Goal: Register for event/course

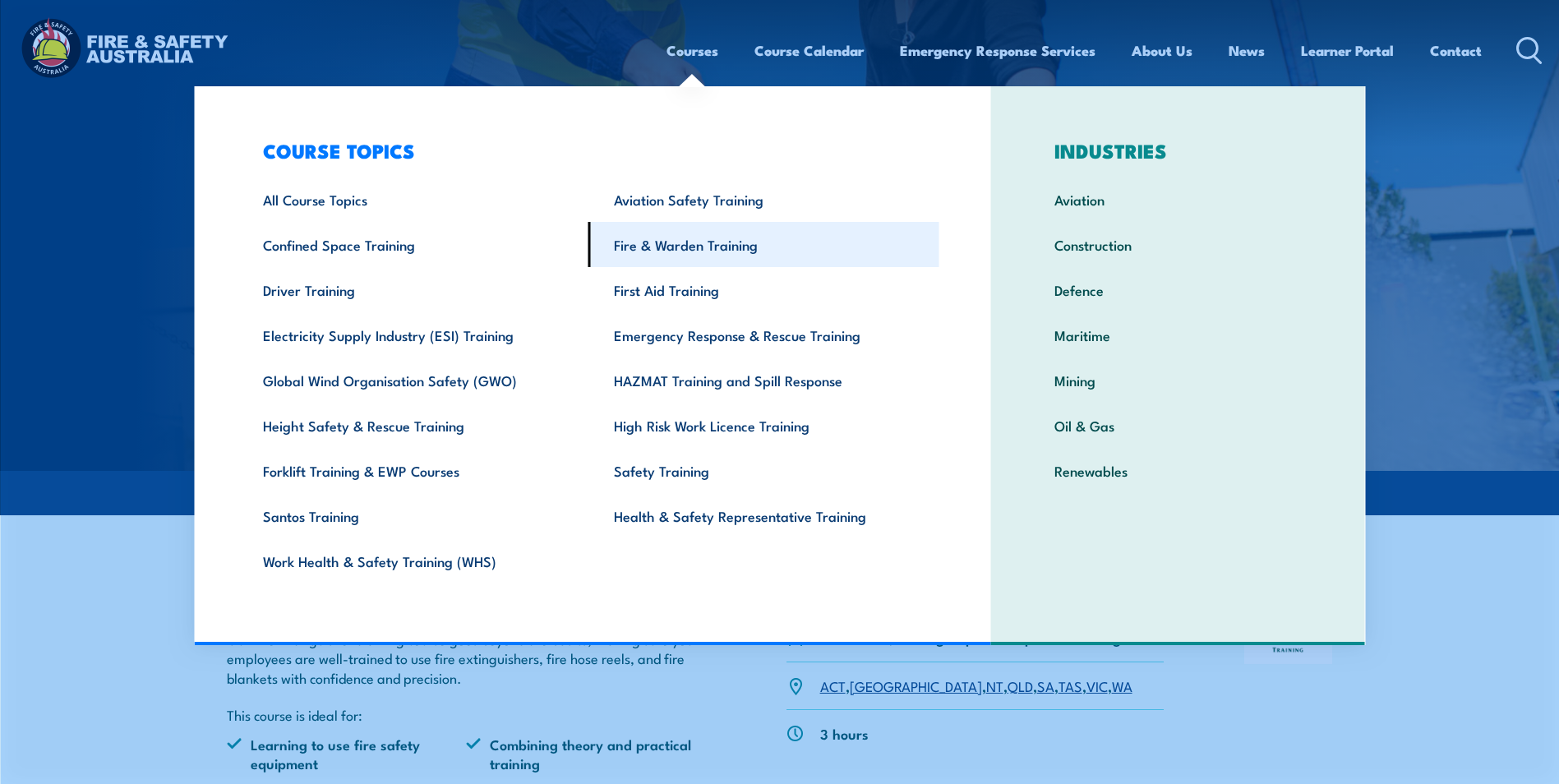
click at [698, 243] on link "Fire & Warden Training" at bounding box center [764, 244] width 351 height 45
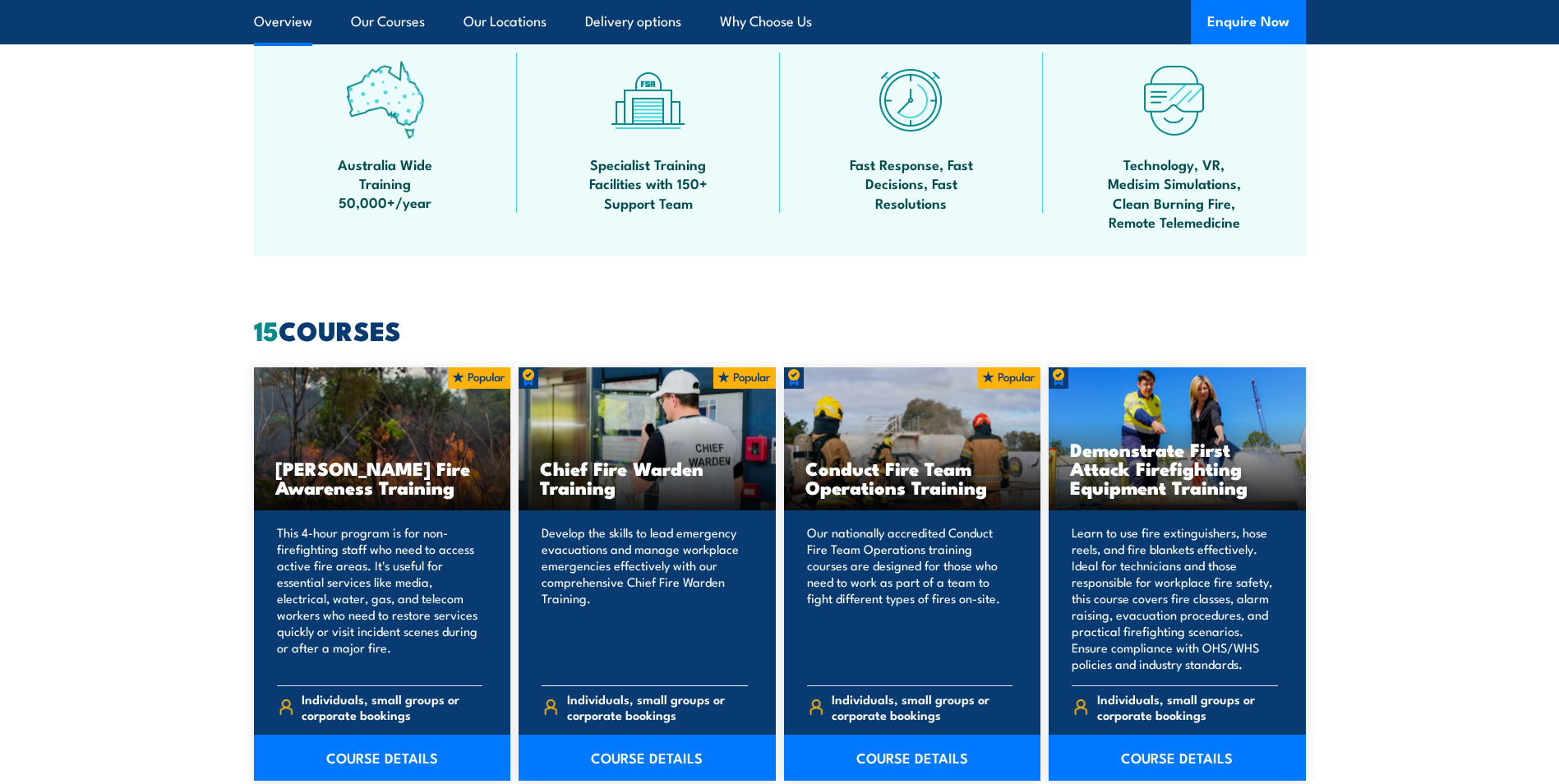
scroll to position [1068, 0]
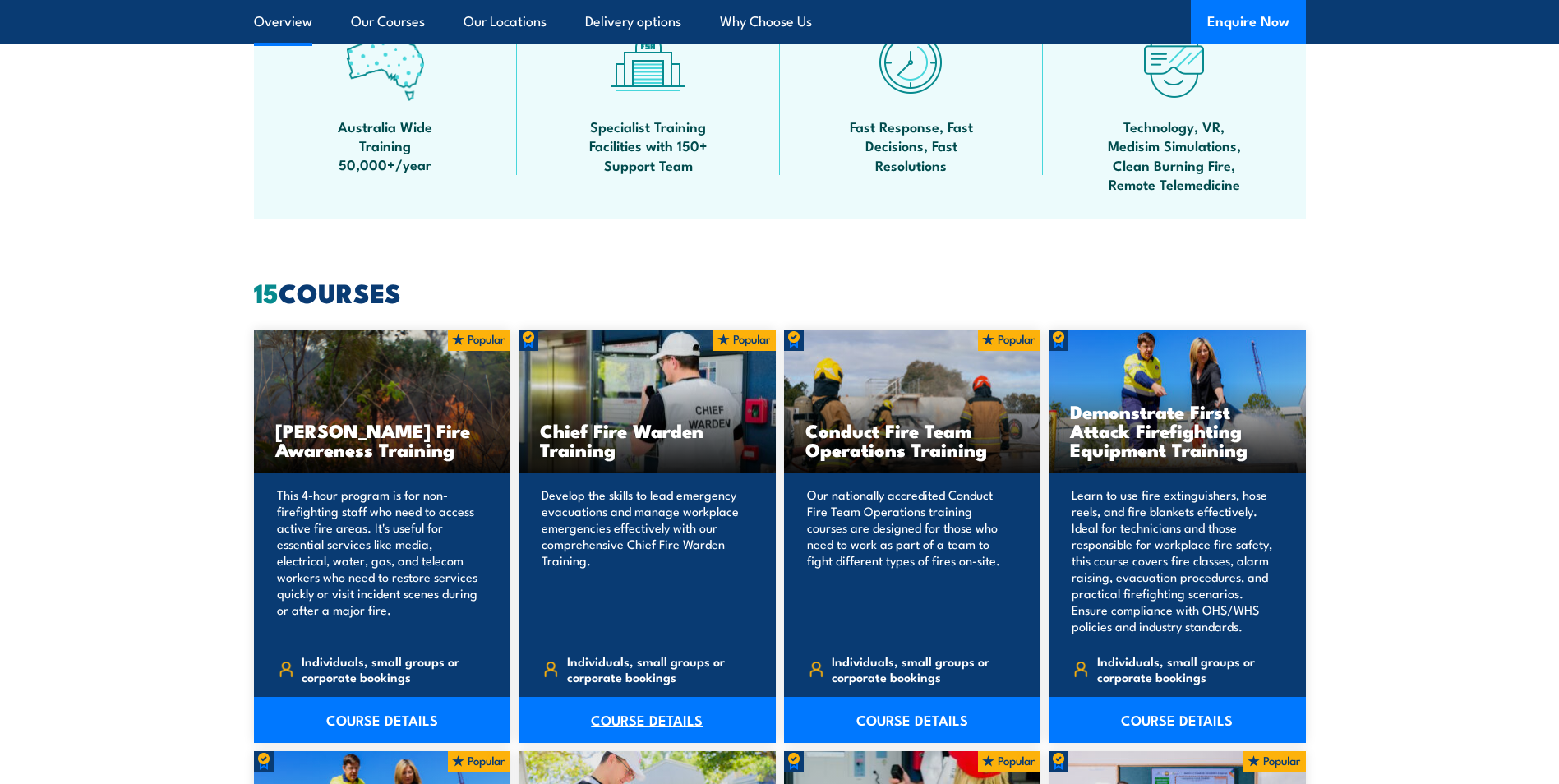
click at [662, 715] on link "COURSE DETAILS" at bounding box center [647, 719] width 257 height 46
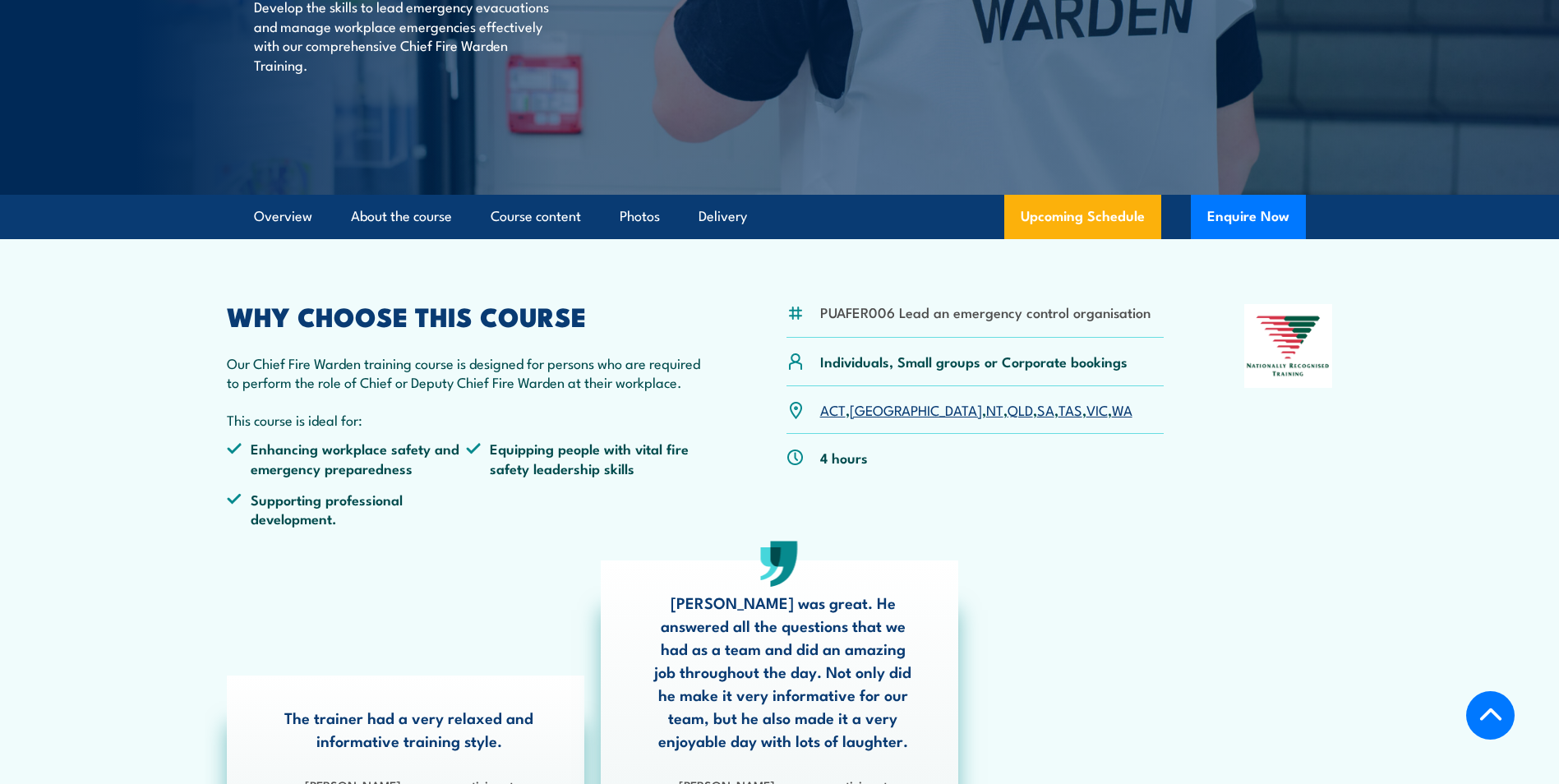
scroll to position [328, 0]
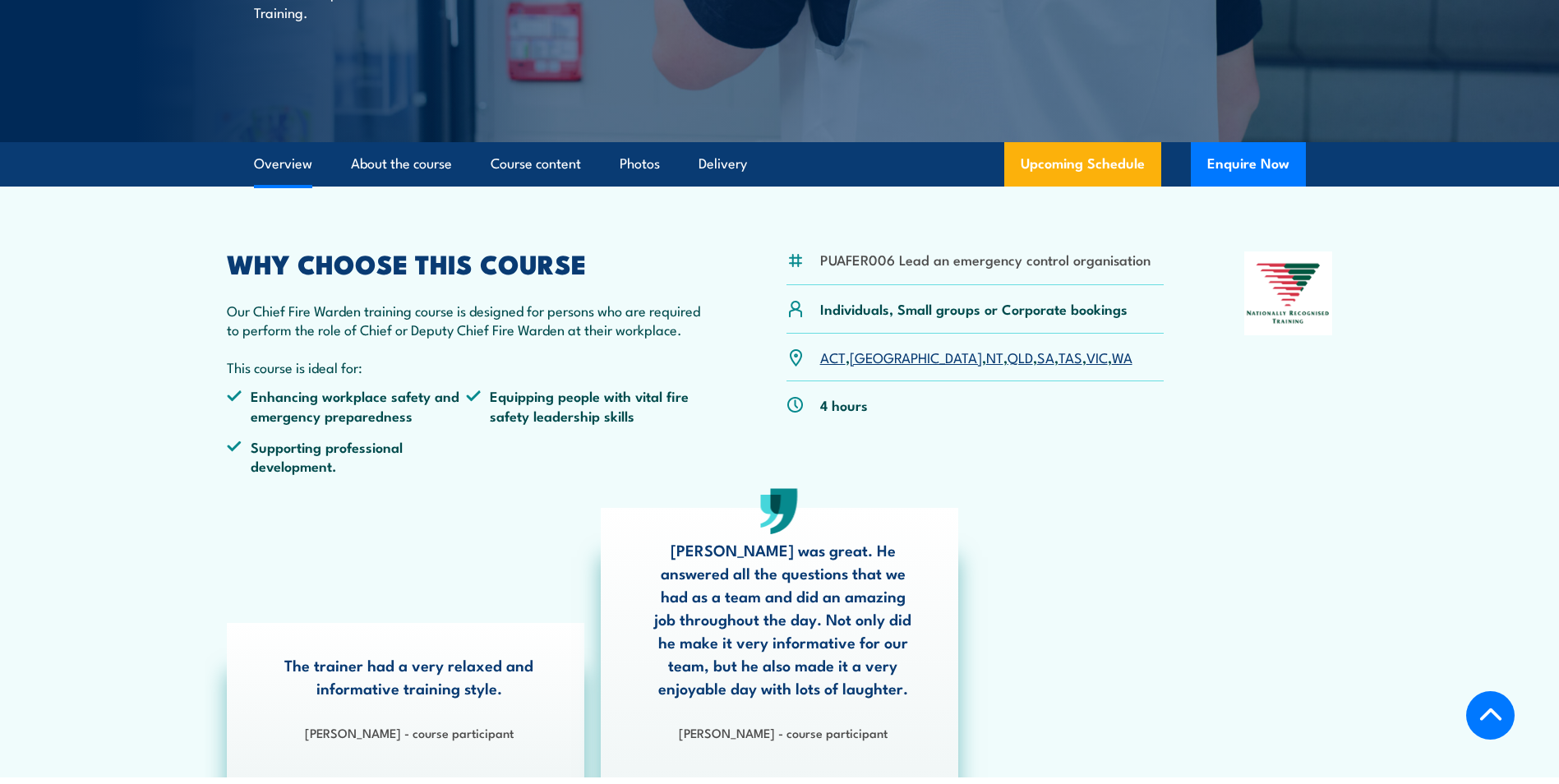
click at [1112, 360] on link "WA" at bounding box center [1122, 357] width 21 height 20
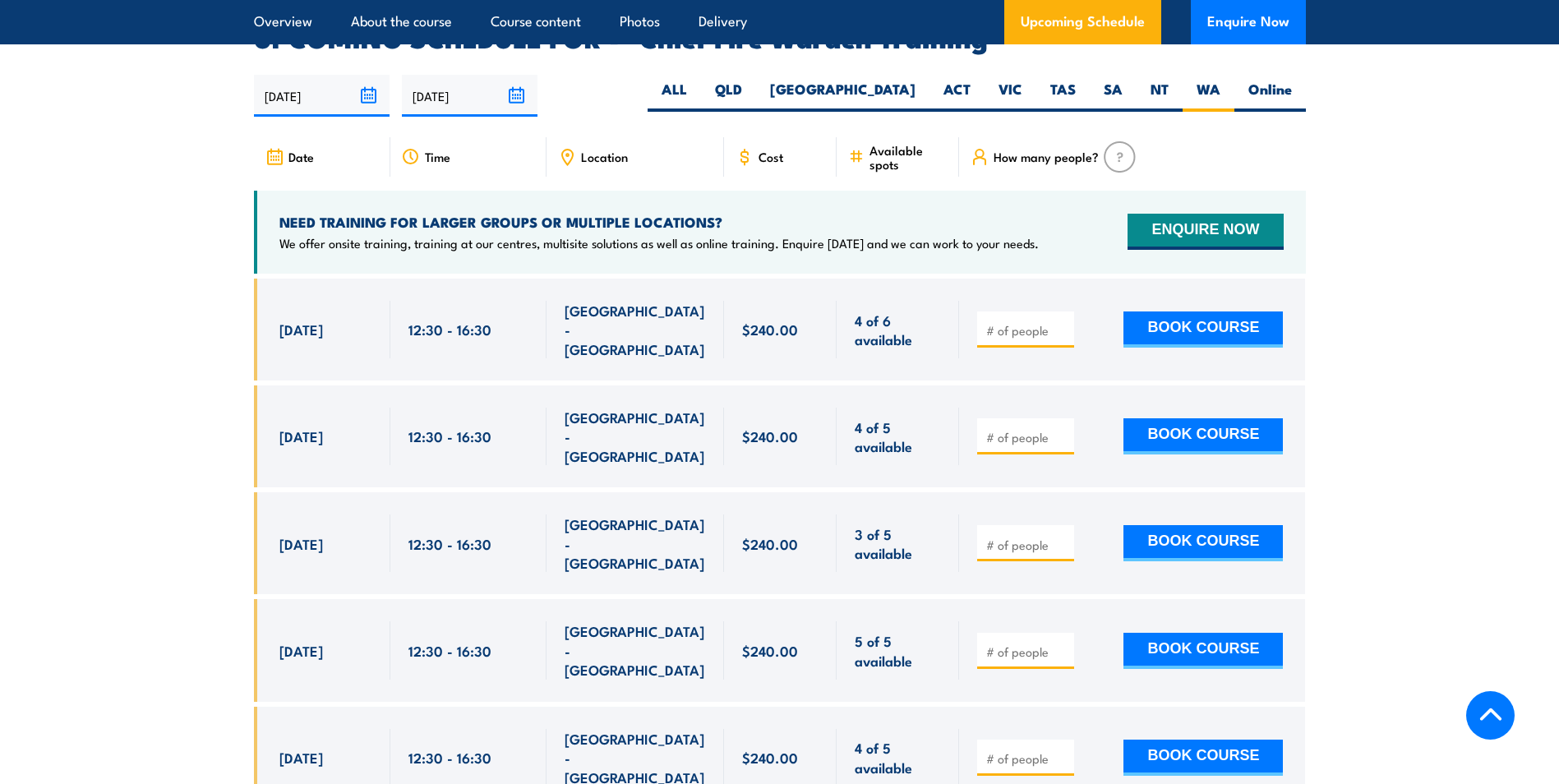
scroll to position [2930, 0]
click at [1270, 78] on label "Online" at bounding box center [1270, 94] width 72 height 32
click at [1292, 78] on input "Online" at bounding box center [1297, 83] width 11 height 11
radio input "true"
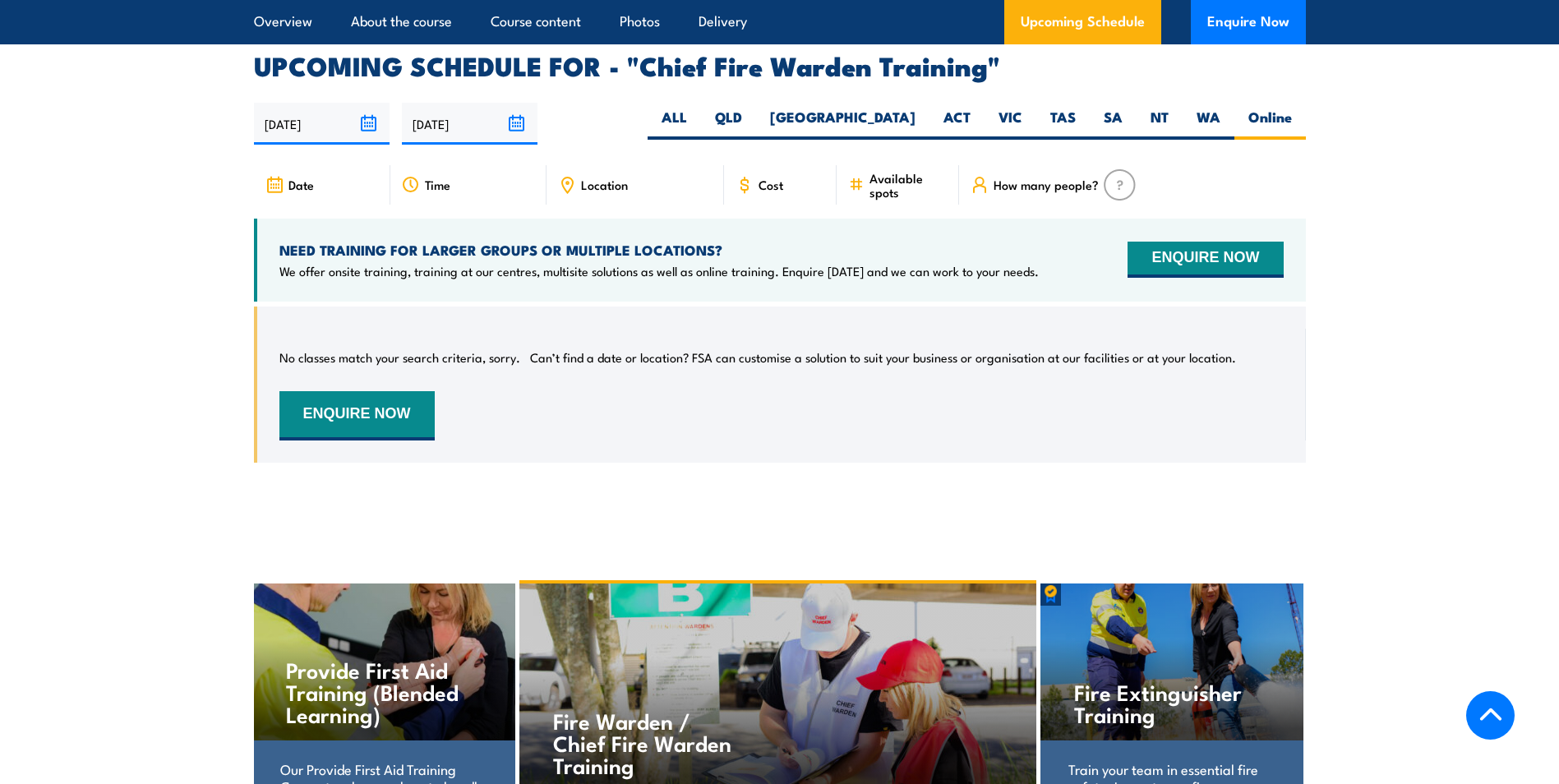
scroll to position [2930, 0]
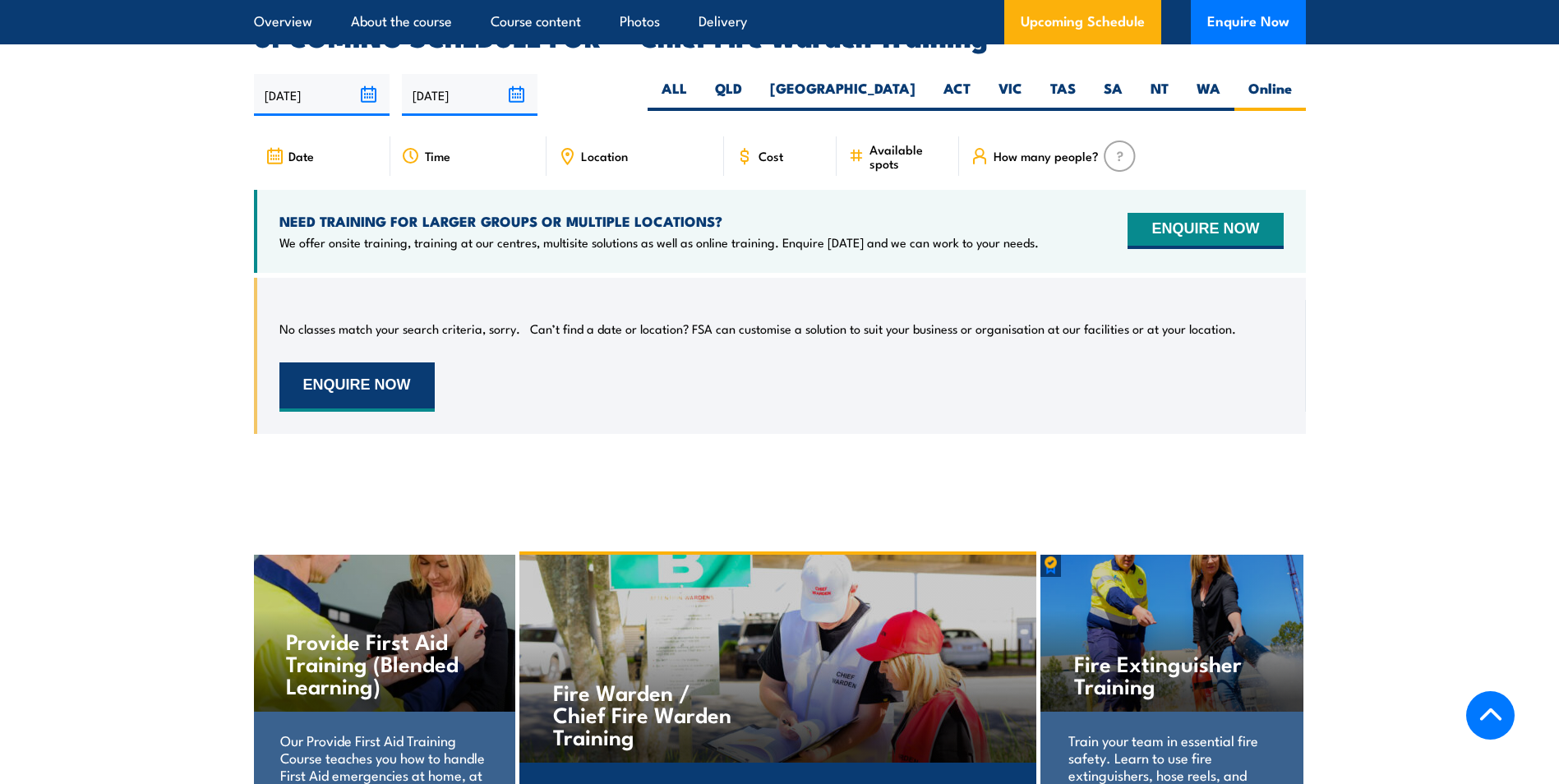
click at [363, 363] on button "ENQUIRE NOW" at bounding box center [357, 387] width 155 height 49
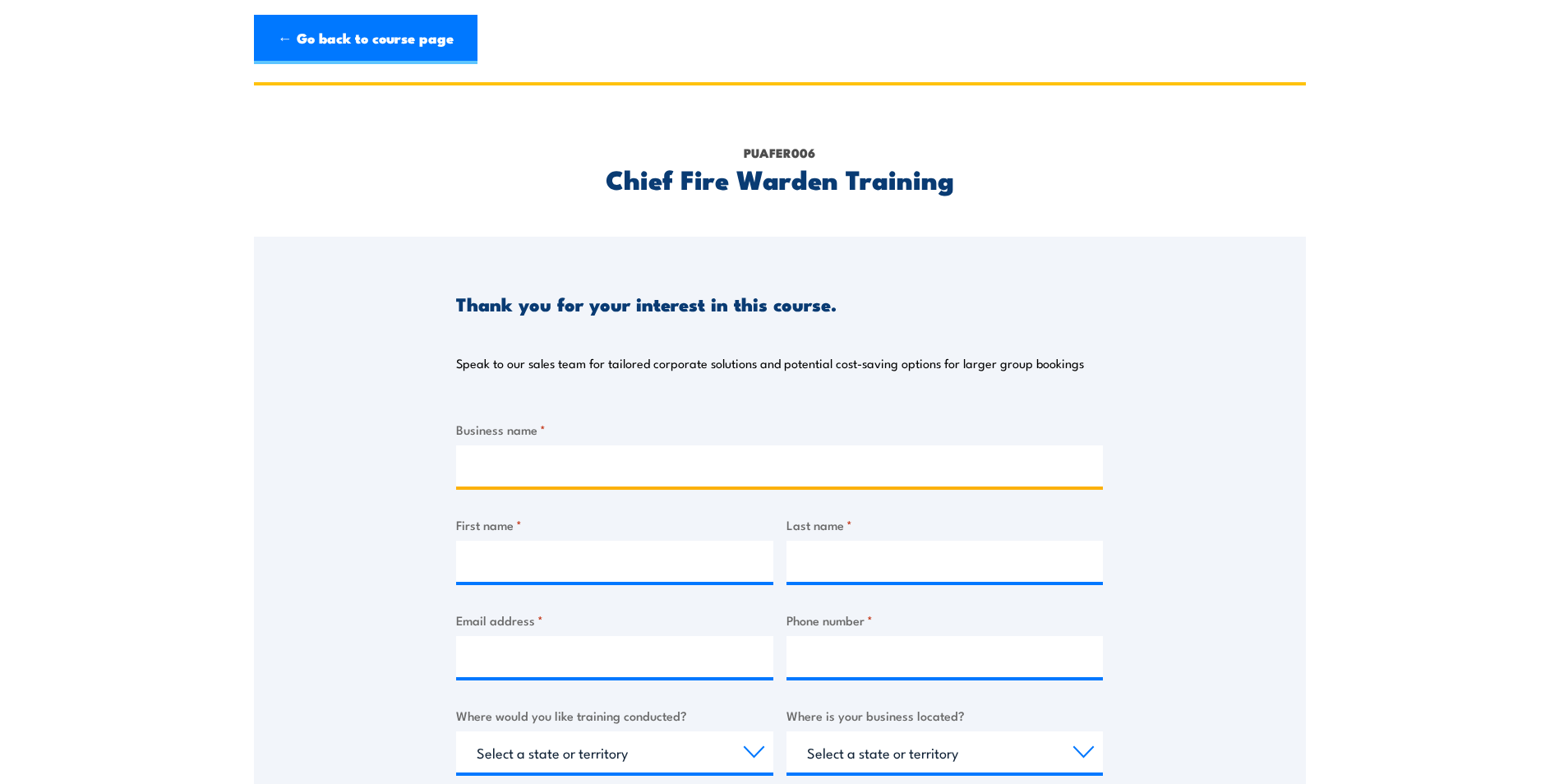
click at [490, 460] on input "Business name *" at bounding box center [780, 466] width 647 height 41
type input "CBH Esperance"
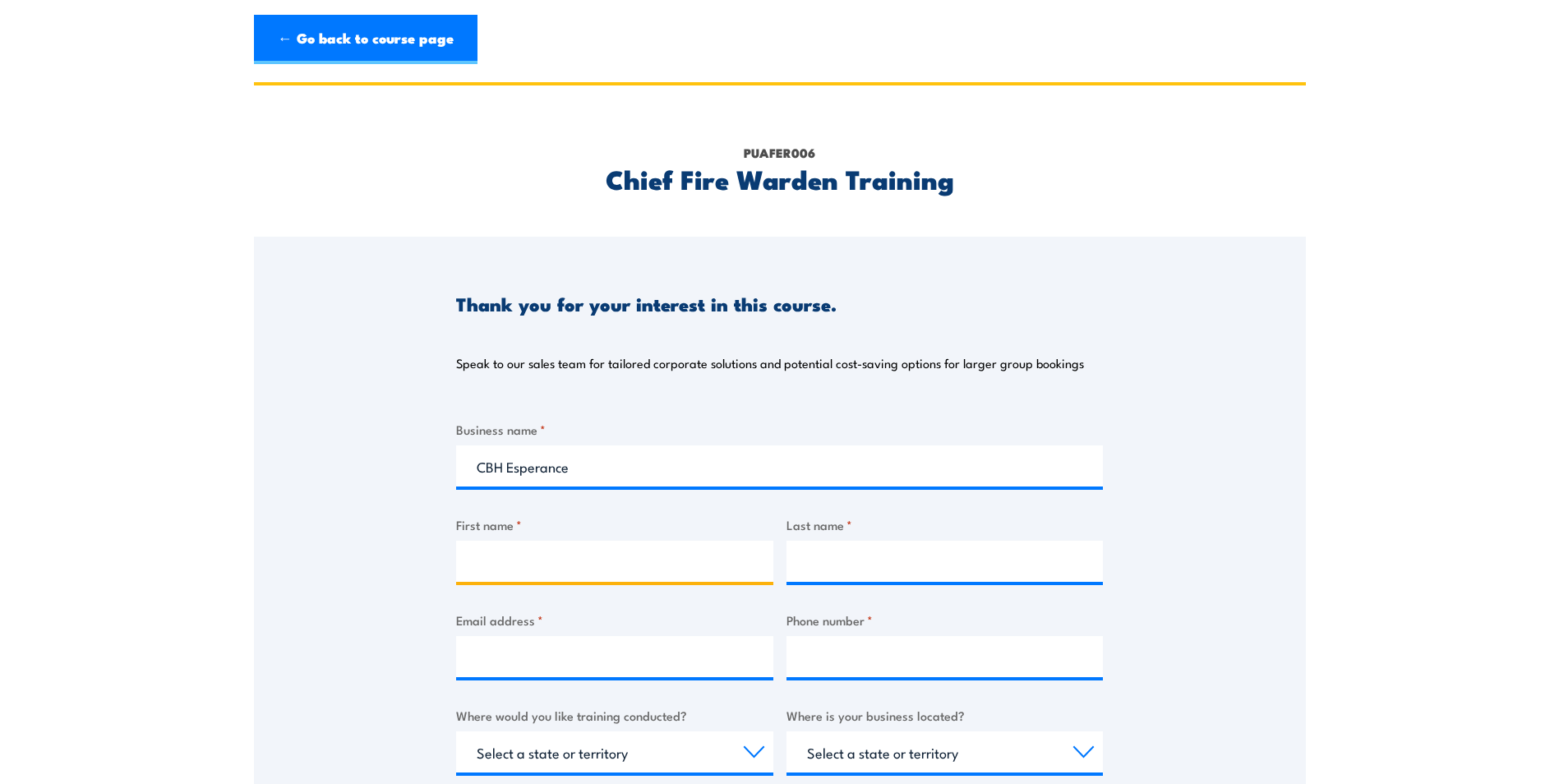
type input "Trish"
type input "Harrison"
type input "patricia.harrison@cbh.com.au"
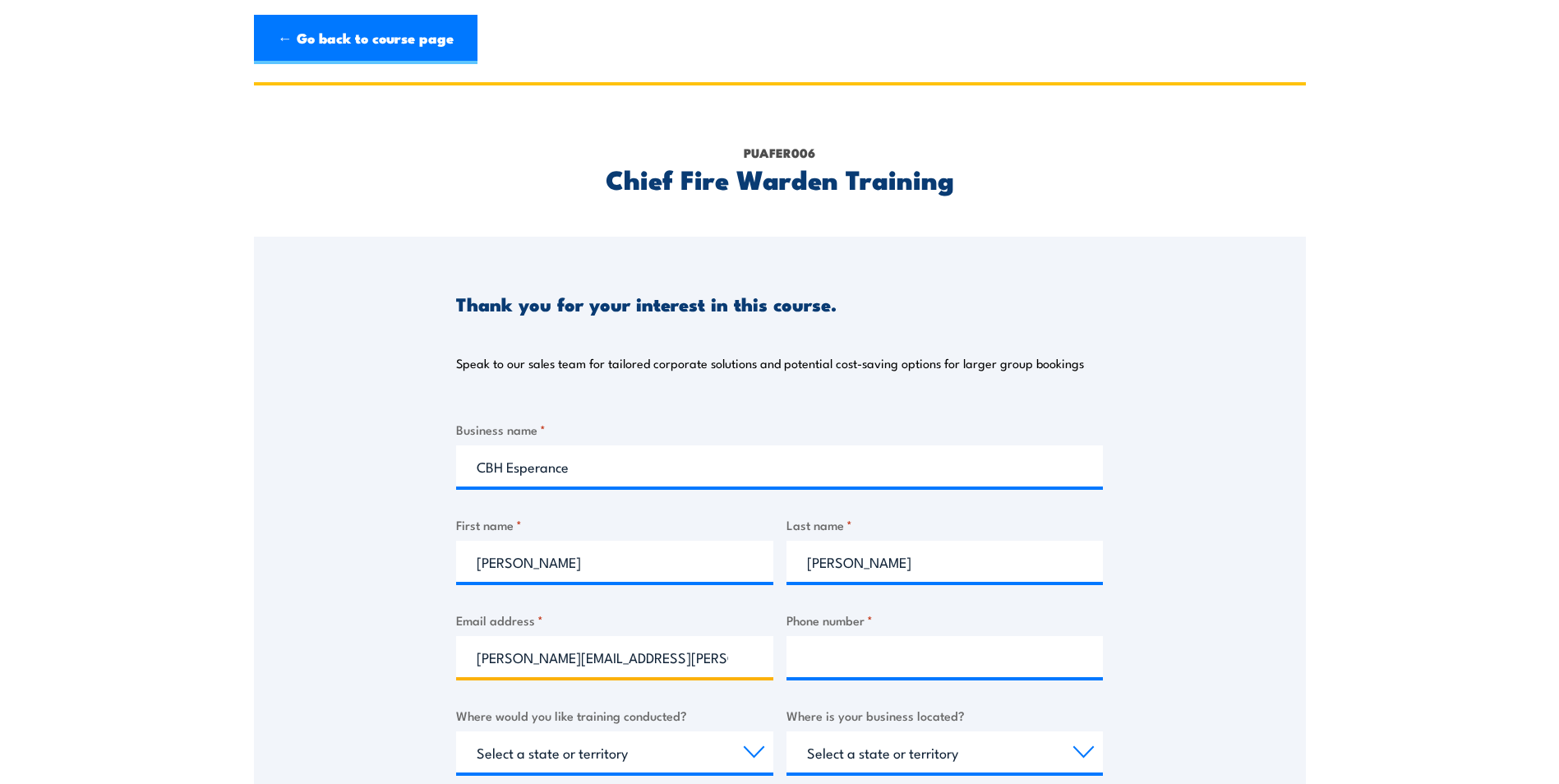
type input "0407558013"
drag, startPoint x: 891, startPoint y: 657, endPoint x: 770, endPoint y: 657, distance: 121.0
click at [770, 657] on div "Business name * CBH Esperance First name * Trish Last name * Harrison Email add…" at bounding box center [780, 728] width 647 height 617
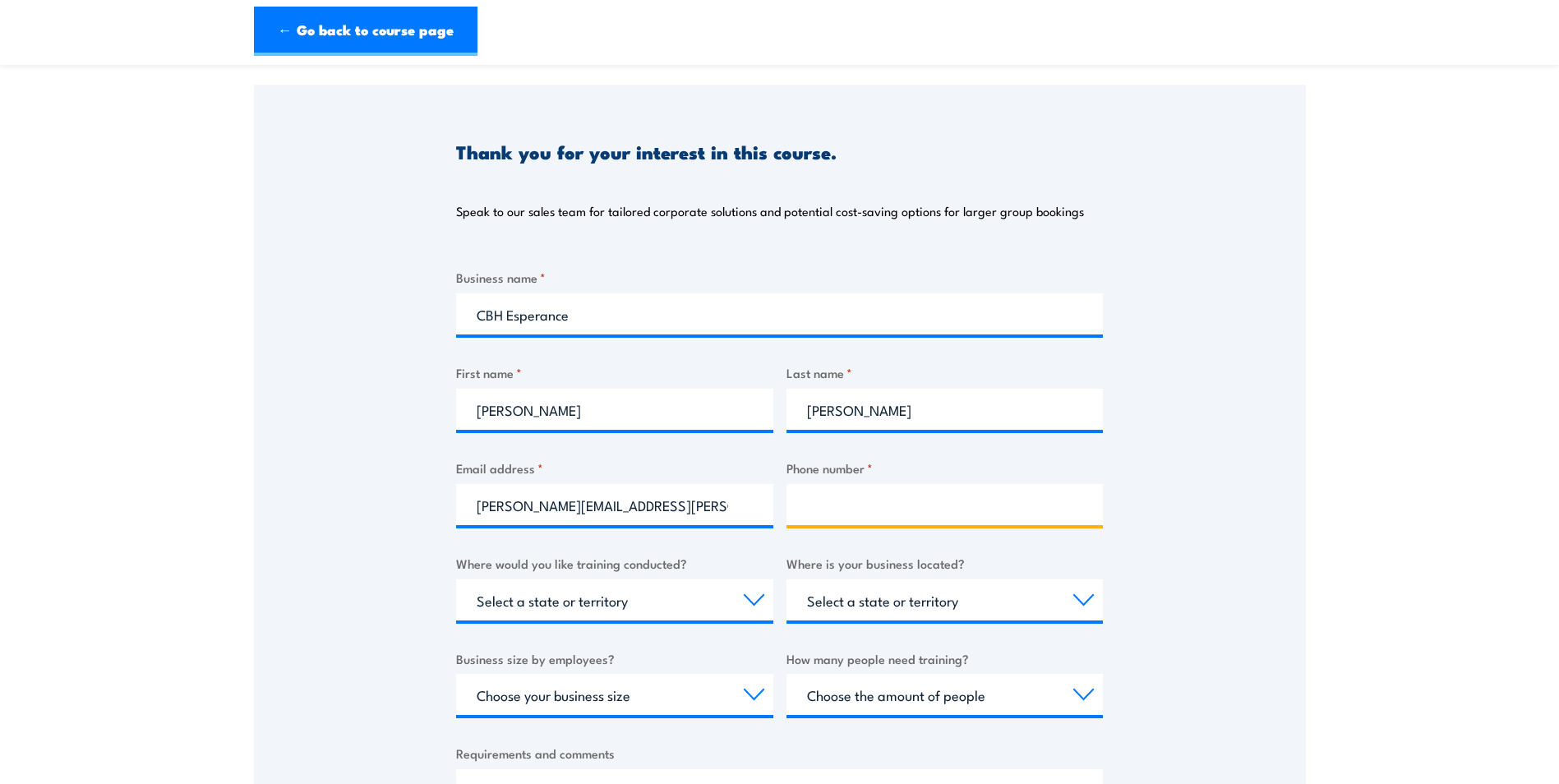
scroll to position [165, 0]
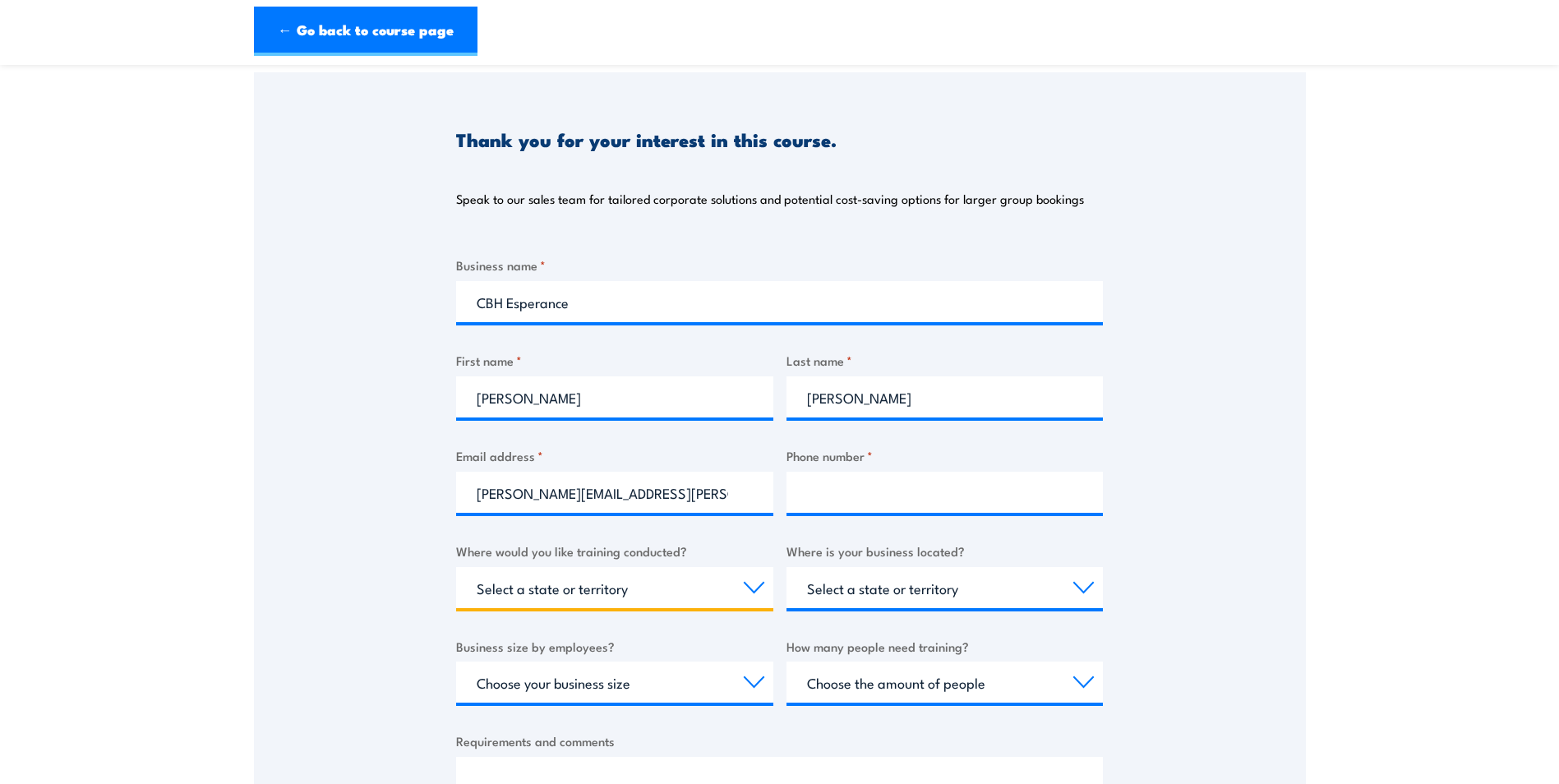
click at [749, 586] on select "Select a state or territory Nationally - multiple locations QLD NSW VIC SA ACT …" at bounding box center [615, 587] width 318 height 41
click at [1307, 583] on section "PUAFER006 Chief Fire Warden Training Thank you for your interest in this course…" at bounding box center [780, 463] width 1559 height 1091
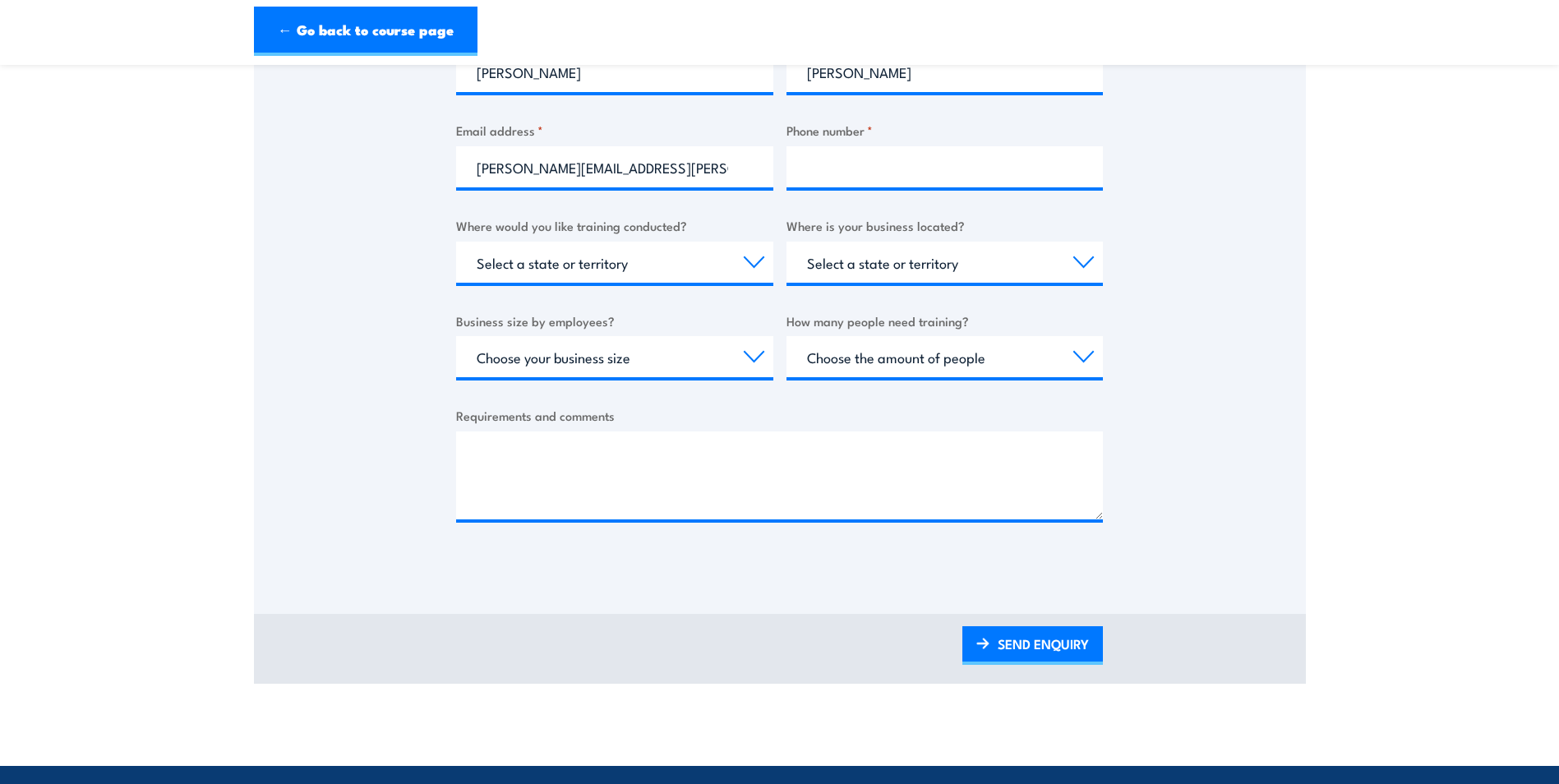
scroll to position [493, 0]
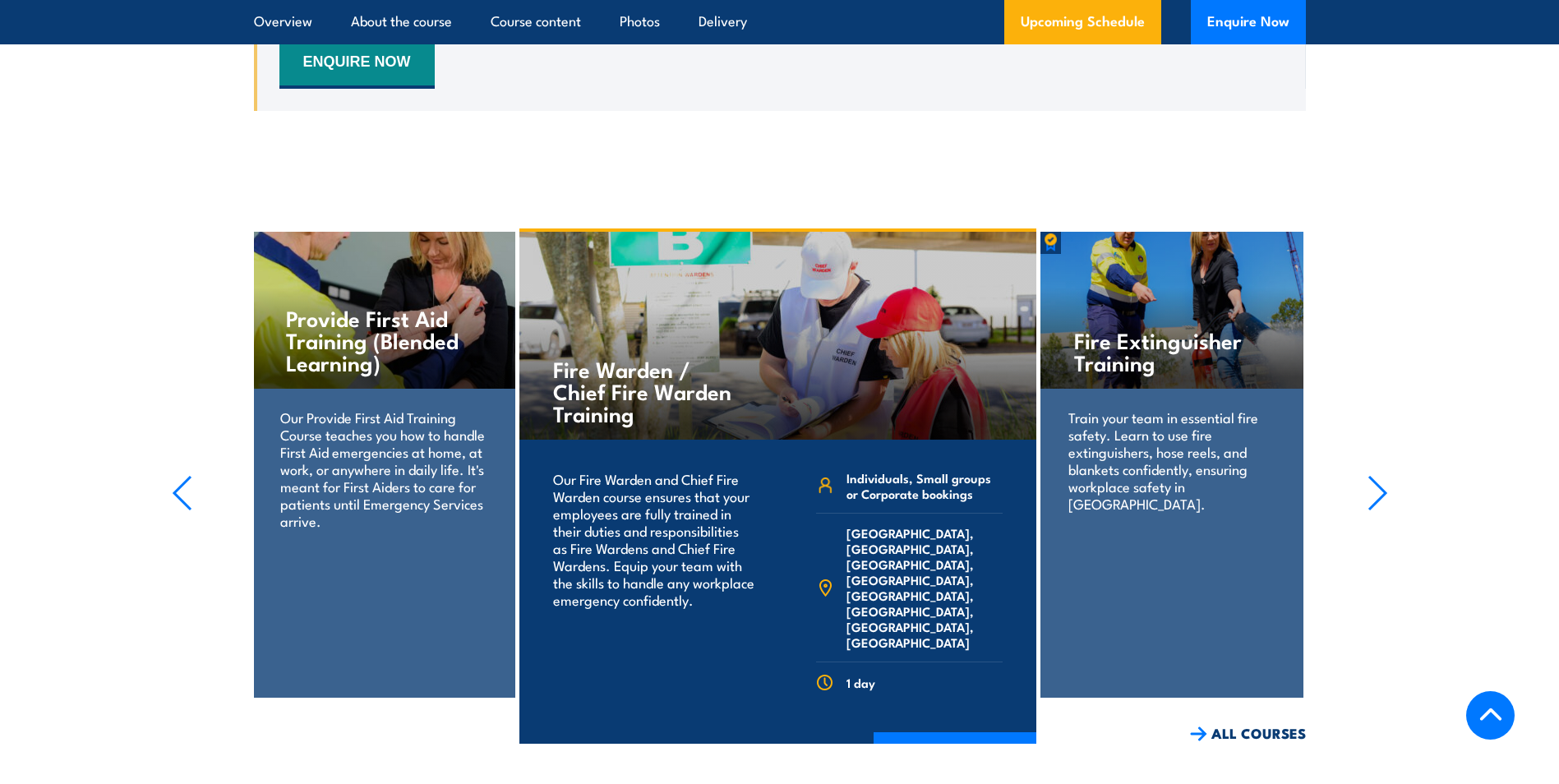
scroll to position [3267, 0]
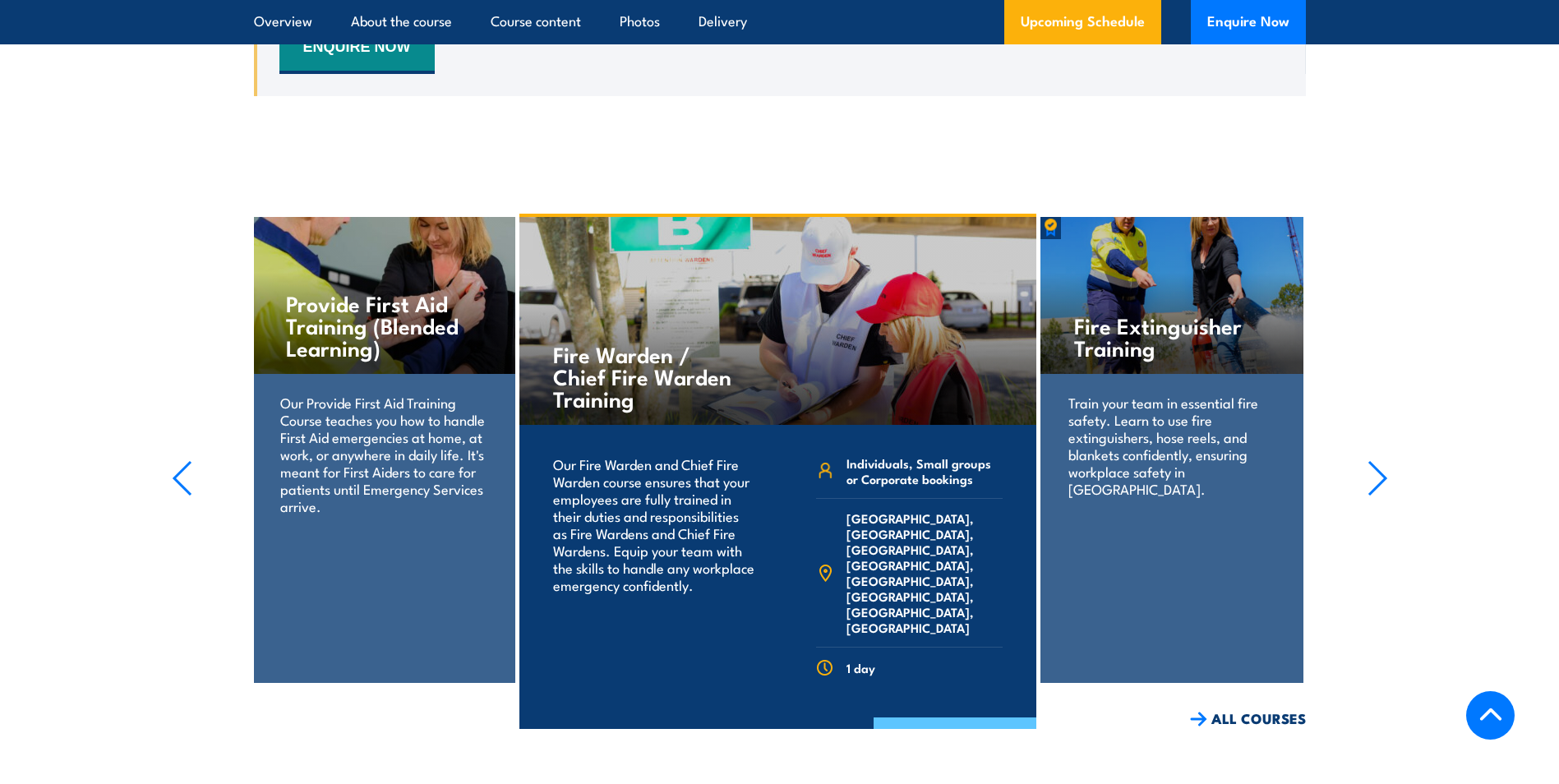
click at [916, 717] on link "COURSE DETAILS" at bounding box center [955, 739] width 163 height 43
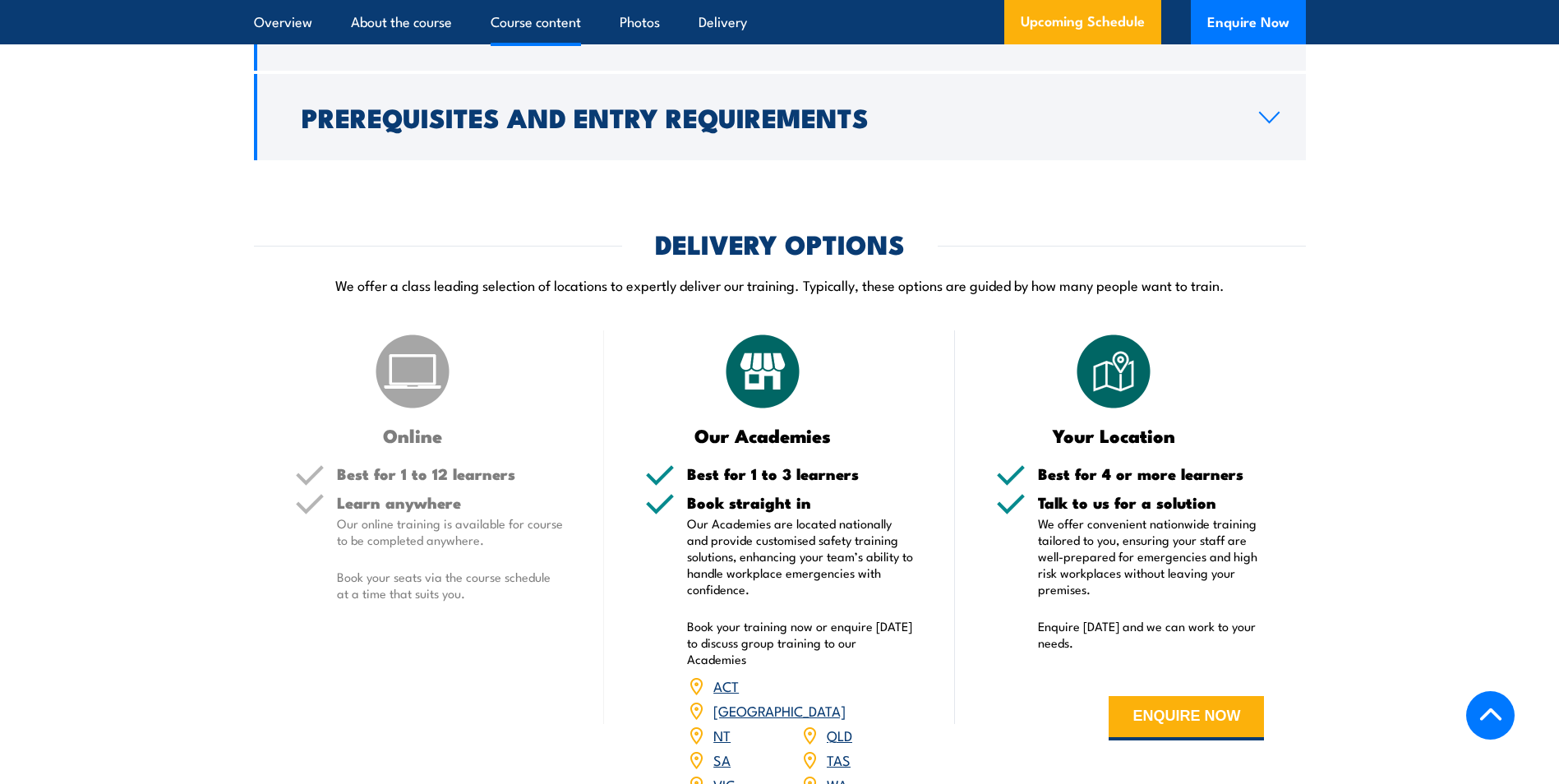
scroll to position [2053, 0]
